Goal: Task Accomplishment & Management: Manage account settings

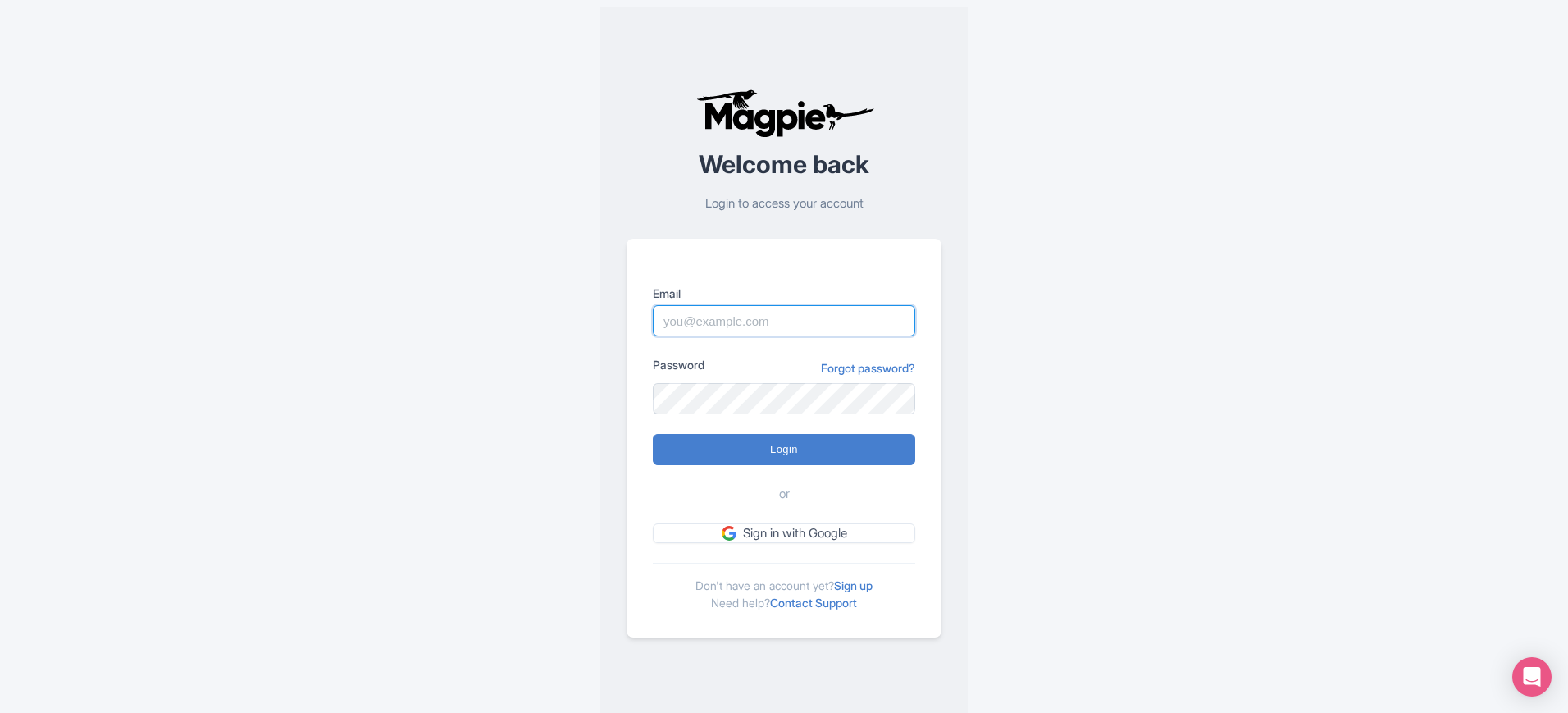
click at [750, 323] on input "Email" at bounding box center [783, 320] width 263 height 31
type input "[EMAIL_ADDRESS][DOMAIN_NAME]"
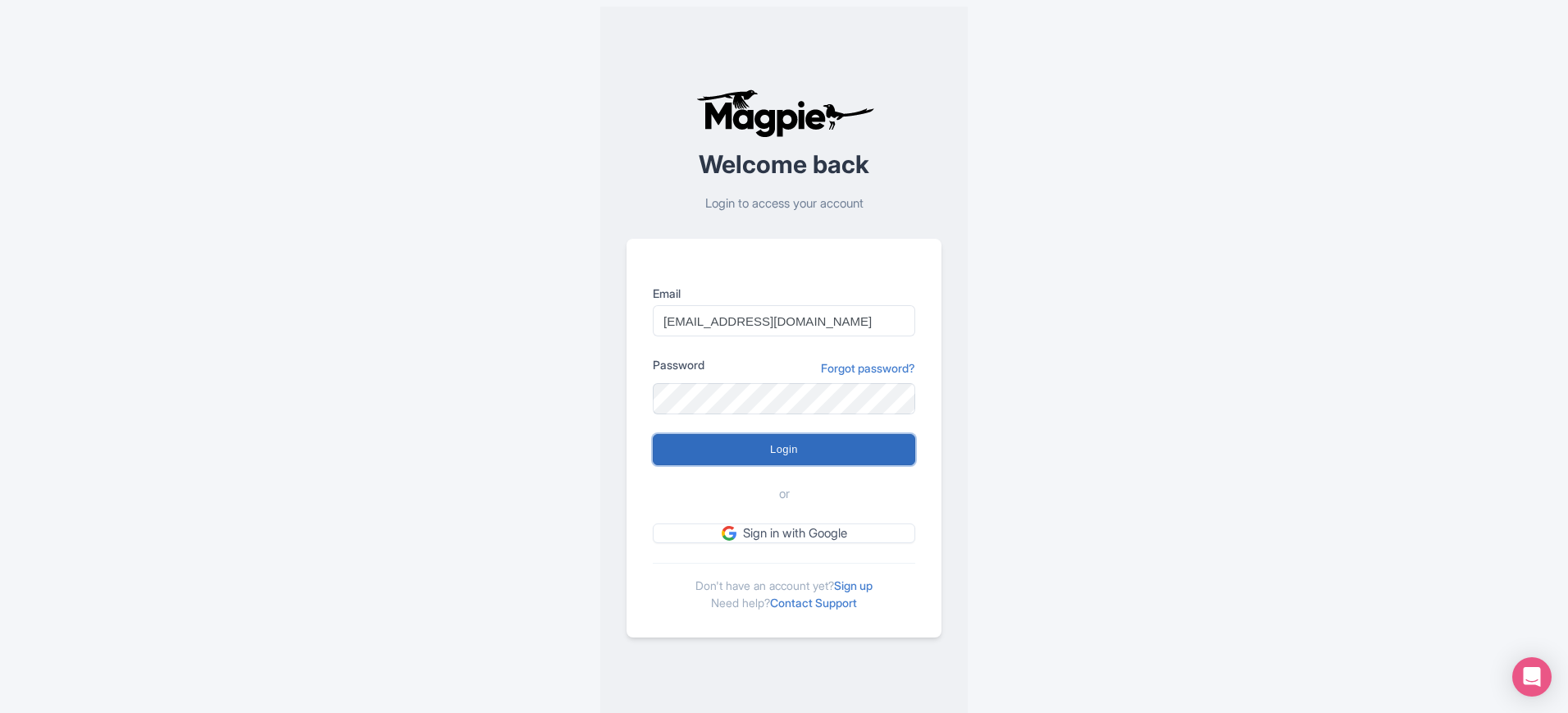
click at [792, 445] on input "Login" at bounding box center [783, 449] width 263 height 31
type input "Logging in..."
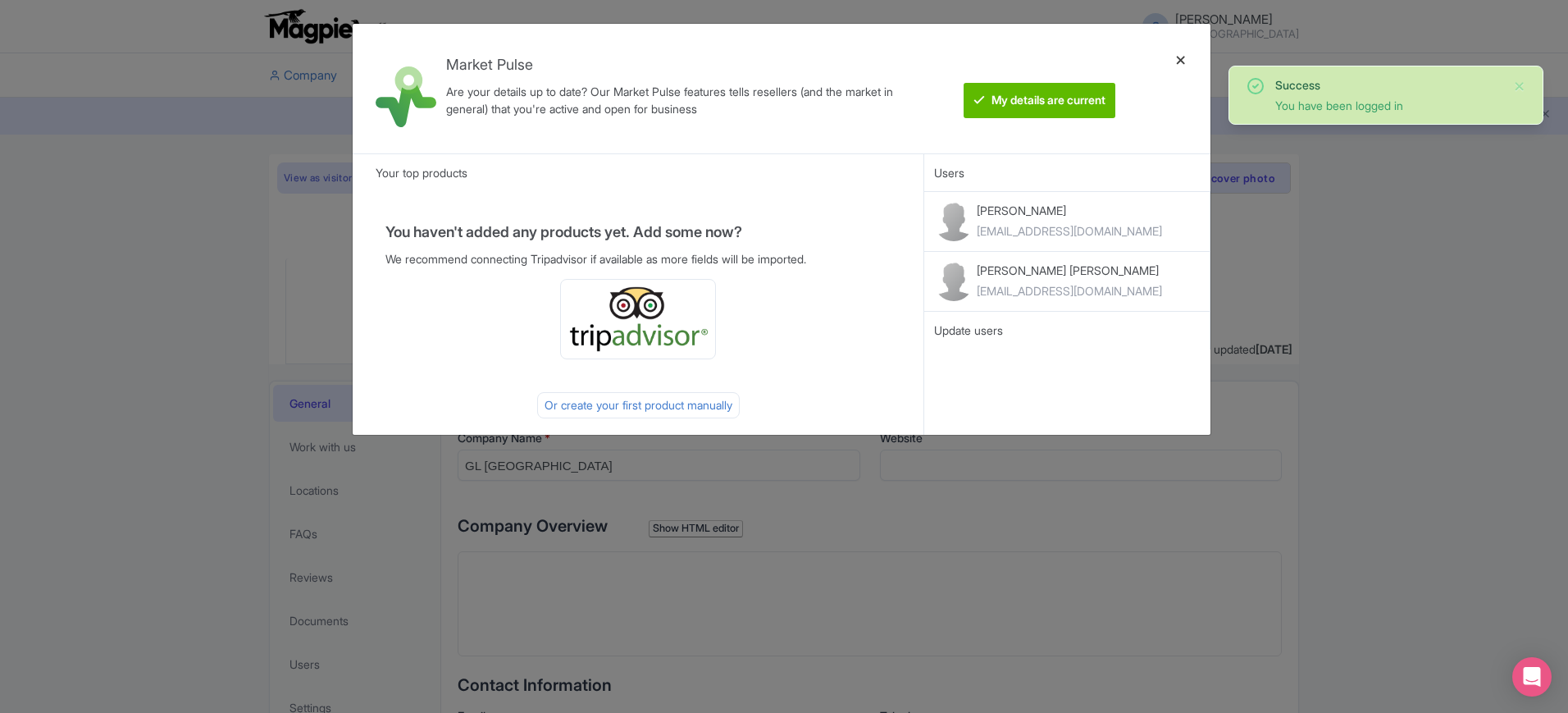
click at [1180, 56] on div at bounding box center [1180, 88] width 39 height 103
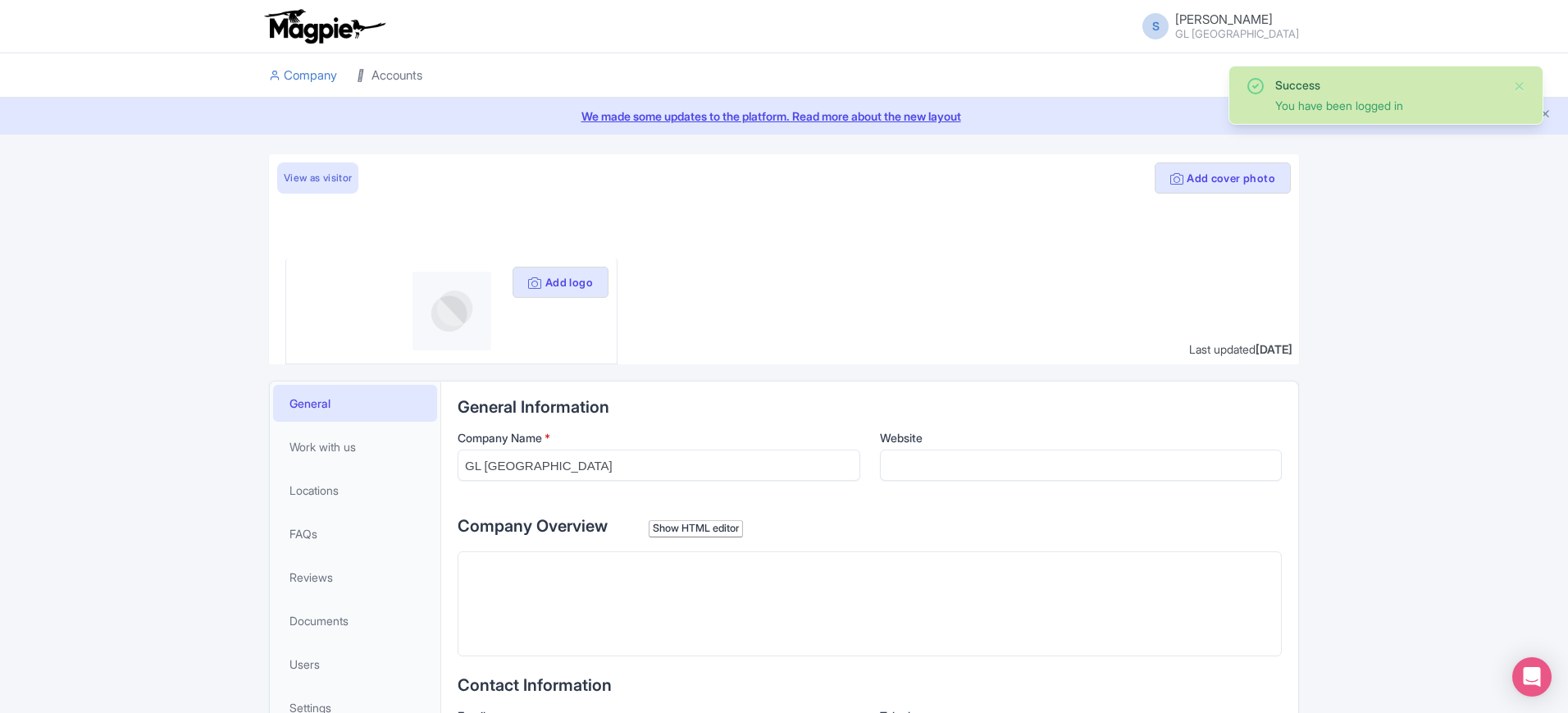
click at [404, 73] on link "Accounts" at bounding box center [389, 76] width 65 height 45
